Goal: Task Accomplishment & Management: Manage account settings

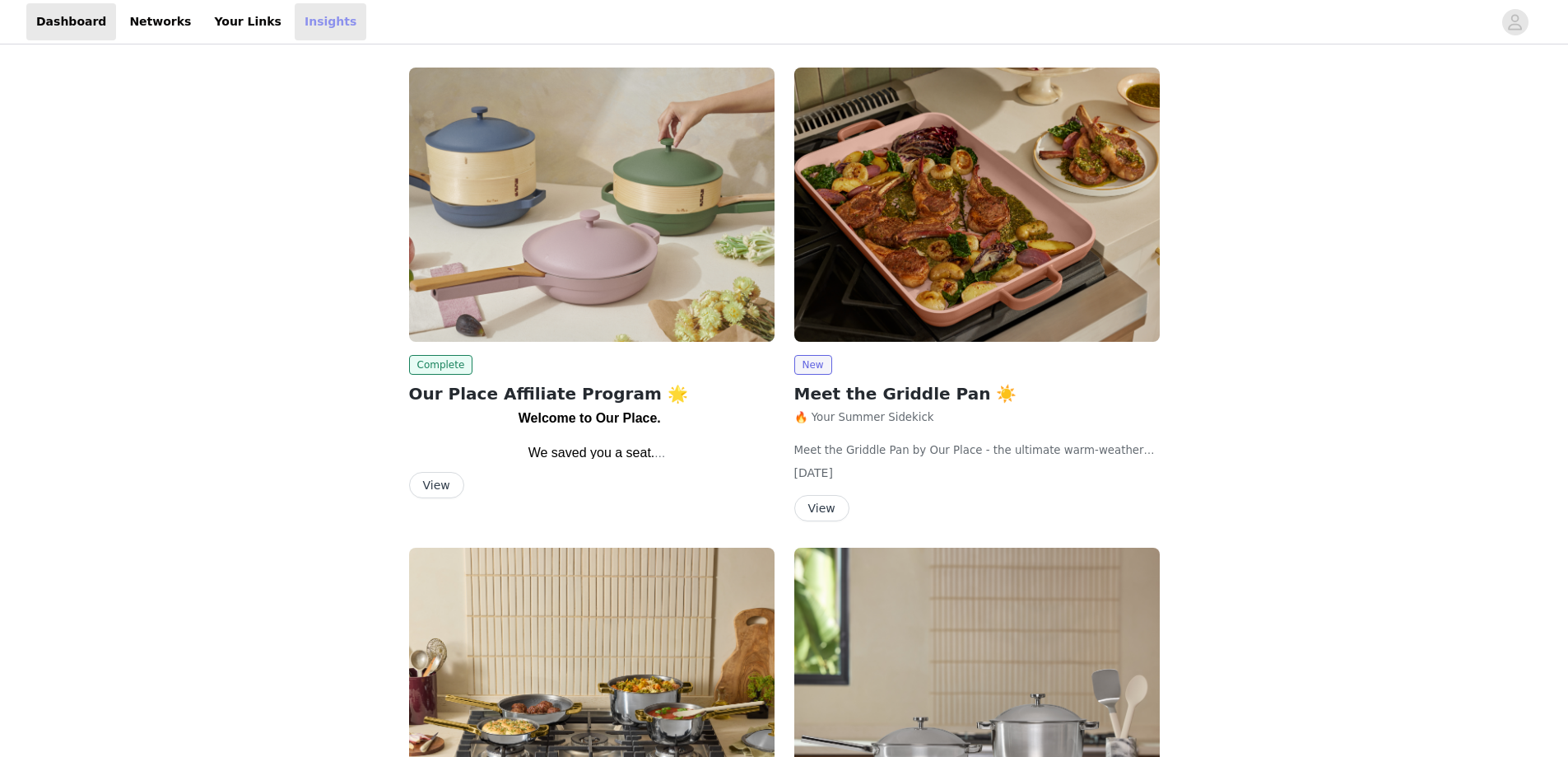
click at [295, 22] on link "Insights" at bounding box center [331, 22] width 72 height 37
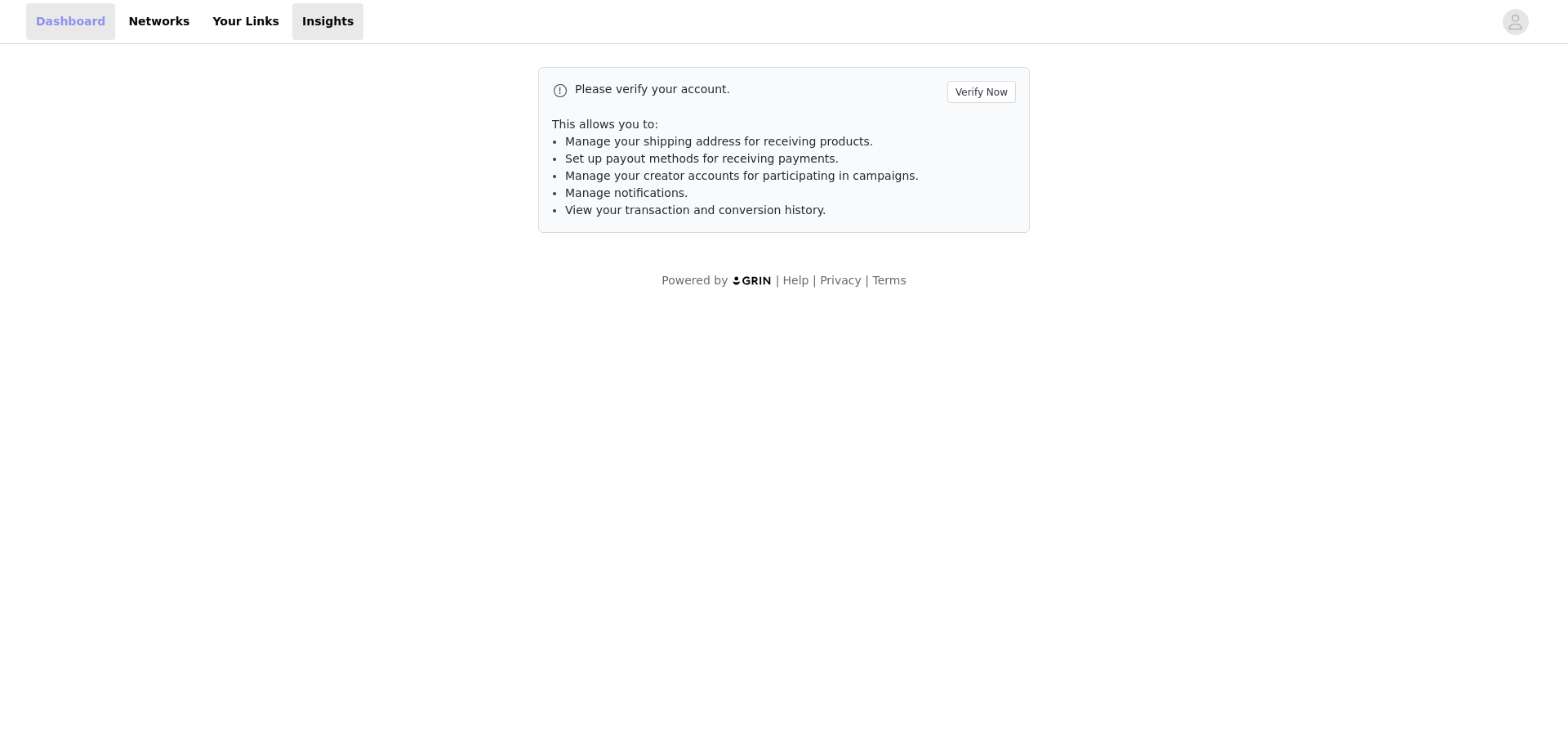
click at [86, 19] on link "Dashboard" at bounding box center [70, 22] width 89 height 37
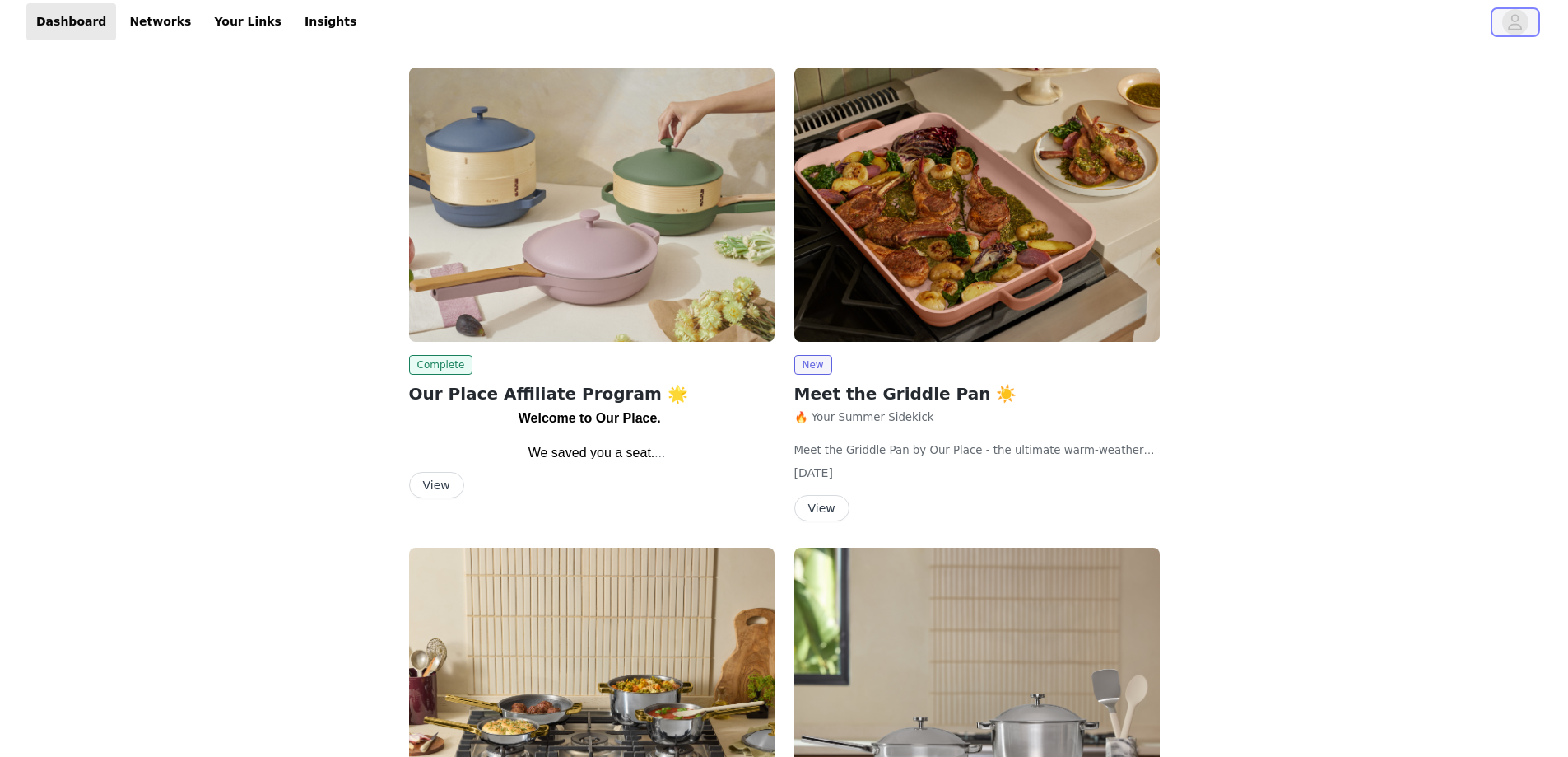
click at [1517, 16] on icon "avatar" at bounding box center [1516, 22] width 14 height 16
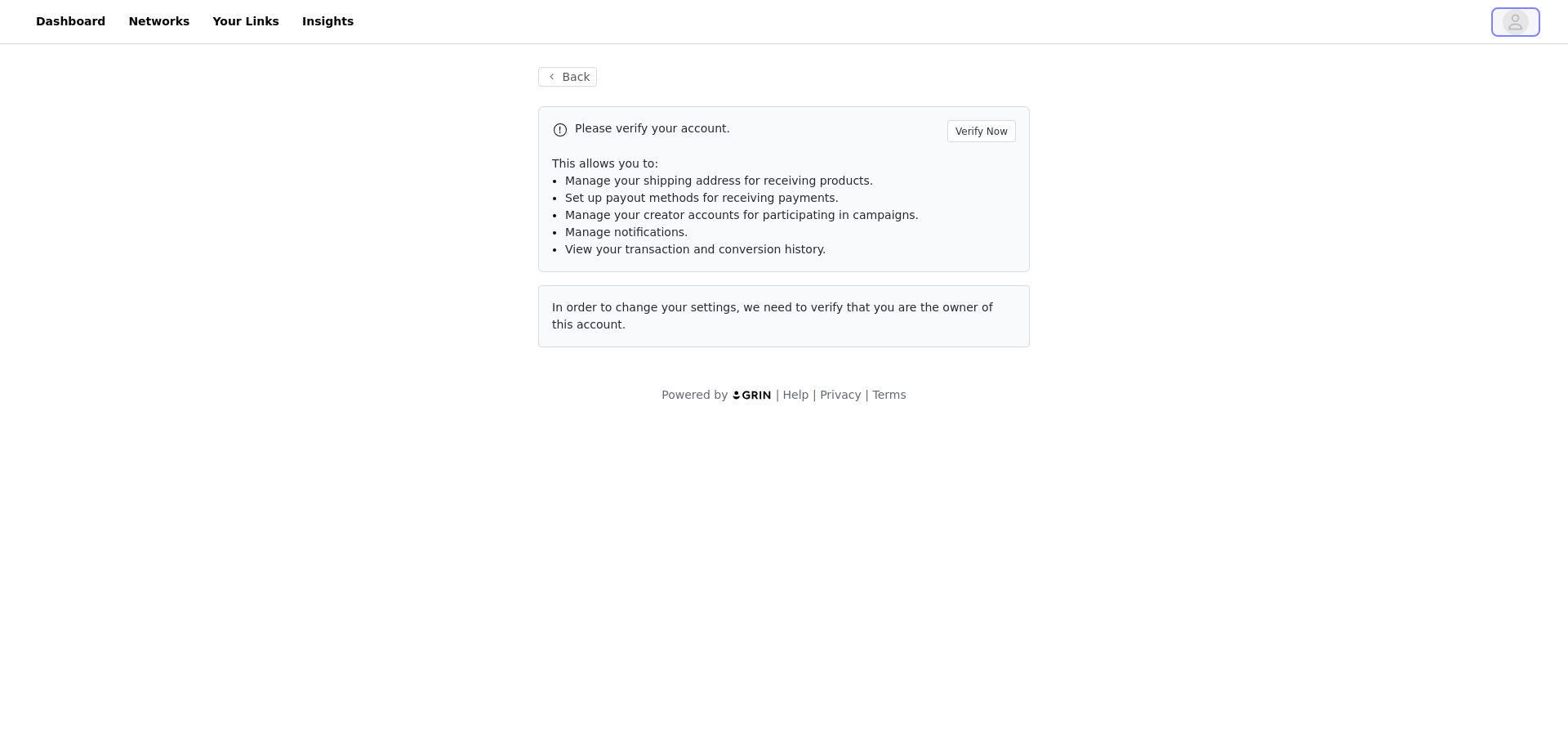
click at [1523, 25] on icon "avatar" at bounding box center [1516, 22] width 16 height 26
click at [989, 132] on button "Verify Now" at bounding box center [982, 131] width 69 height 22
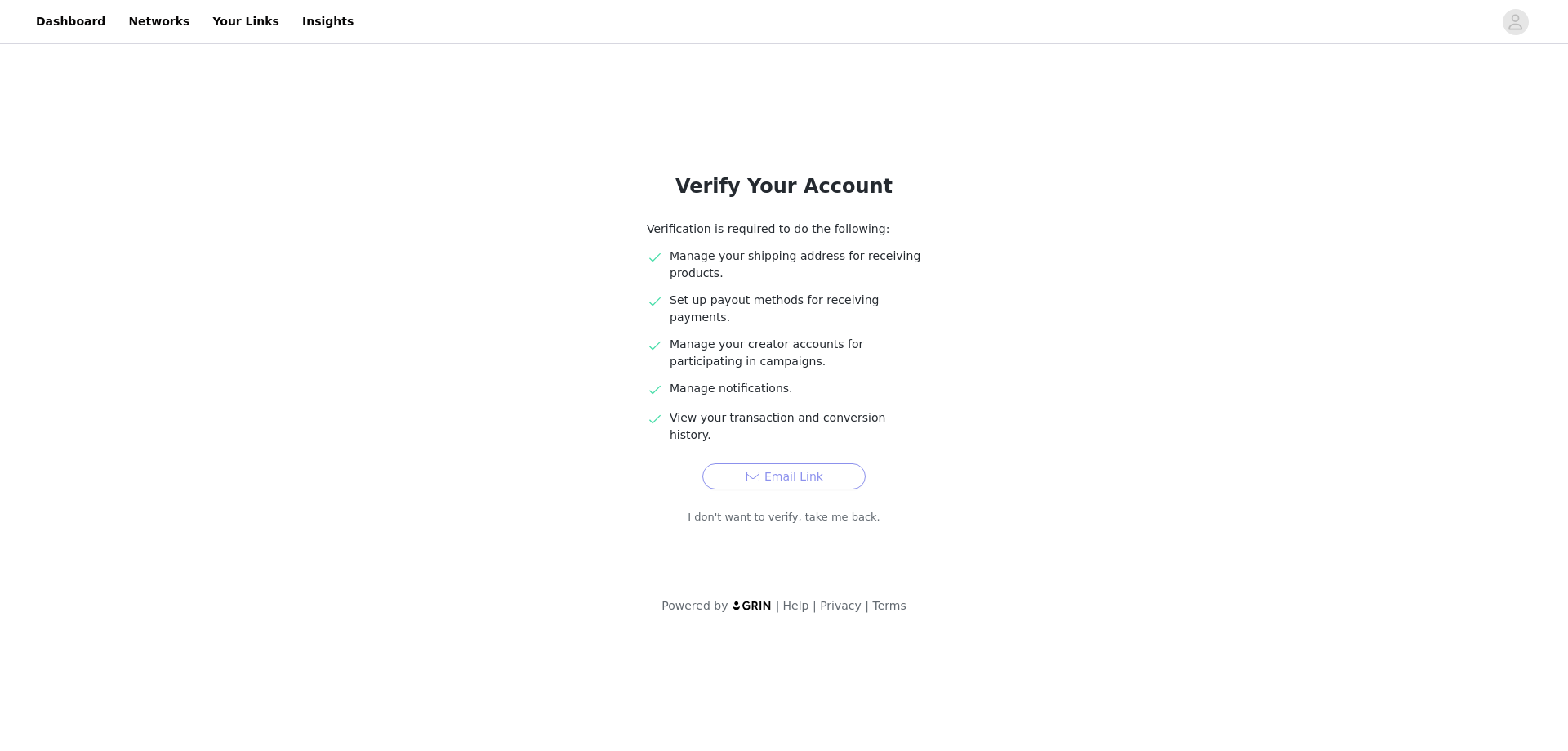
click at [827, 463] on button "Email Link" at bounding box center [784, 476] width 164 height 26
